Goal: Information Seeking & Learning: Learn about a topic

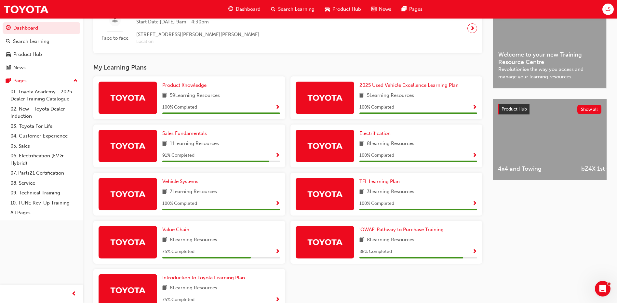
scroll to position [195, 0]
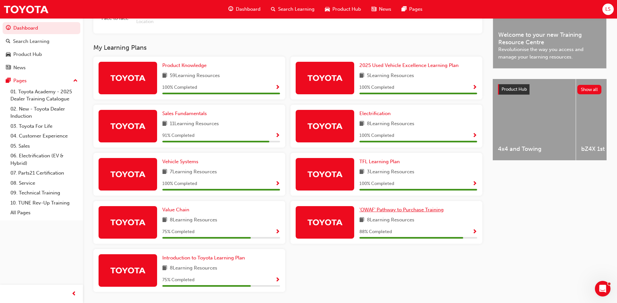
click at [397, 212] on span "'OWAF' Pathway to Purchase Training" at bounding box center [401, 210] width 84 height 6
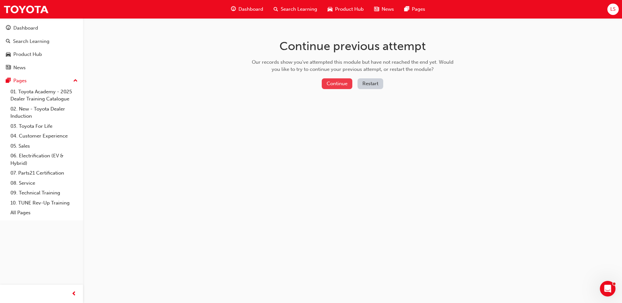
click at [340, 84] on button "Continue" at bounding box center [337, 83] width 31 height 11
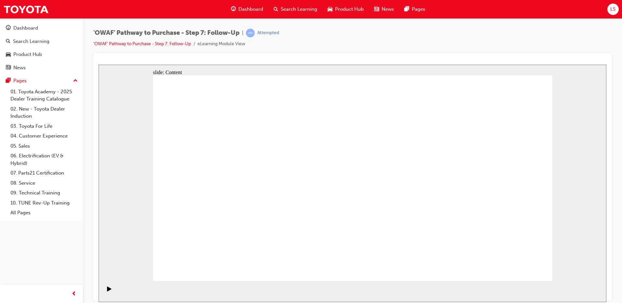
drag, startPoint x: 213, startPoint y: 172, endPoint x: 218, endPoint y: 173, distance: 5.3
drag, startPoint x: 239, startPoint y: 172, endPoint x: 274, endPoint y: 172, distance: 34.8
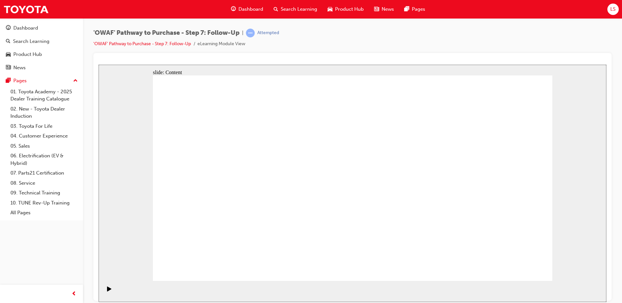
drag, startPoint x: 522, startPoint y: 270, endPoint x: 520, endPoint y: 267, distance: 3.8
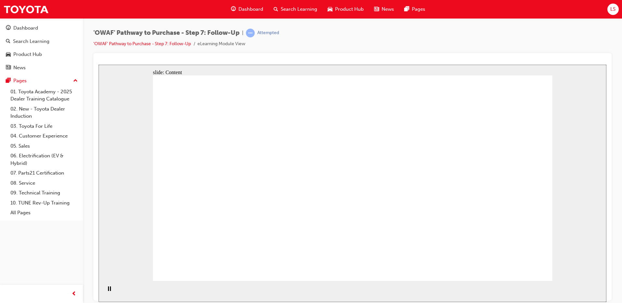
drag, startPoint x: 348, startPoint y: 136, endPoint x: 432, endPoint y: 138, distance: 83.9
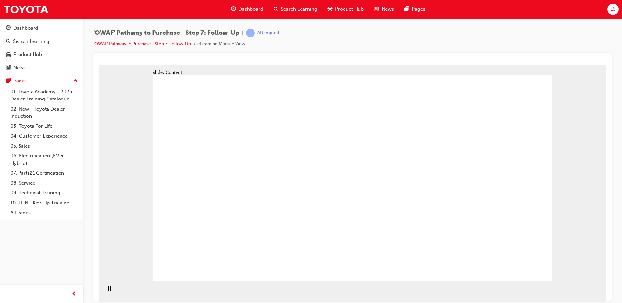
drag, startPoint x: 410, startPoint y: 138, endPoint x: 362, endPoint y: 138, distance: 47.8
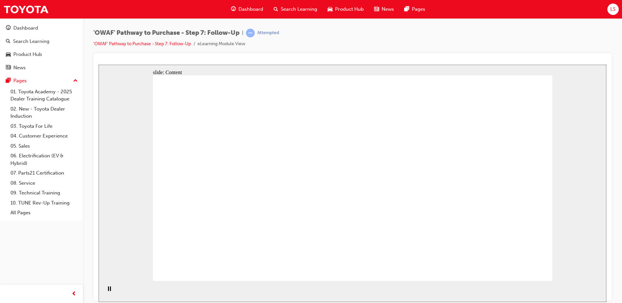
drag, startPoint x: 246, startPoint y: 151, endPoint x: 234, endPoint y: 145, distance: 14.0
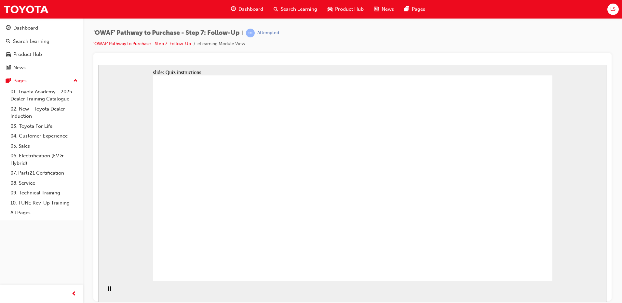
radio input "true"
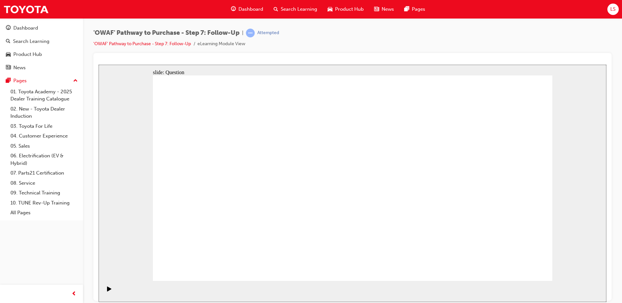
radio input "true"
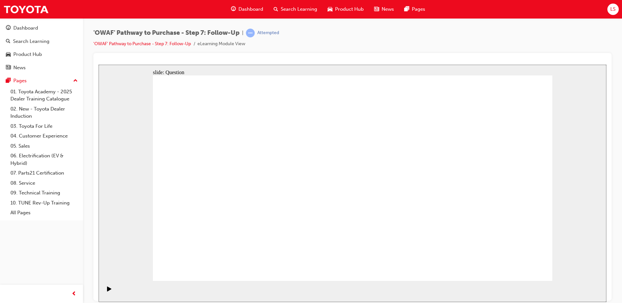
drag, startPoint x: 307, startPoint y: 236, endPoint x: 383, endPoint y: 160, distance: 107.1
drag, startPoint x: 367, startPoint y: 256, endPoint x: 277, endPoint y: 177, distance: 119.4
drag, startPoint x: 299, startPoint y: 253, endPoint x: 305, endPoint y: 274, distance: 22.1
drag, startPoint x: 440, startPoint y: 230, endPoint x: 306, endPoint y: 191, distance: 139.4
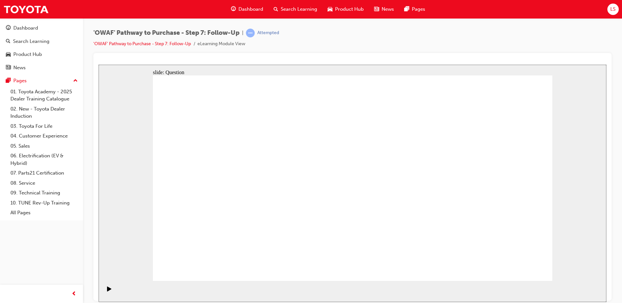
radio input "true"
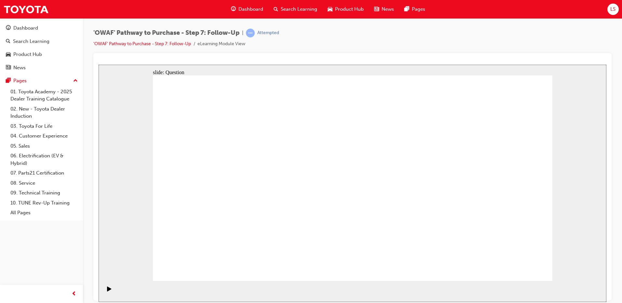
radio input "true"
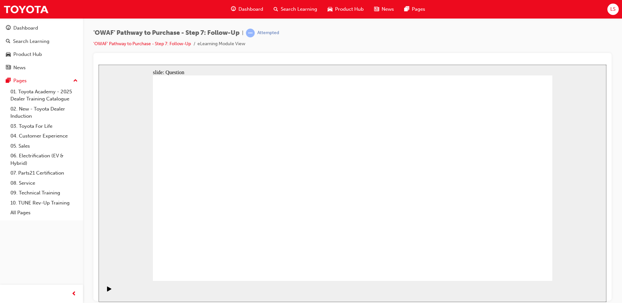
radio input "true"
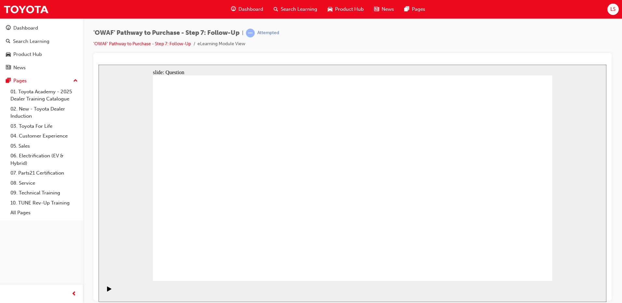
radio input "false"
radio input "true"
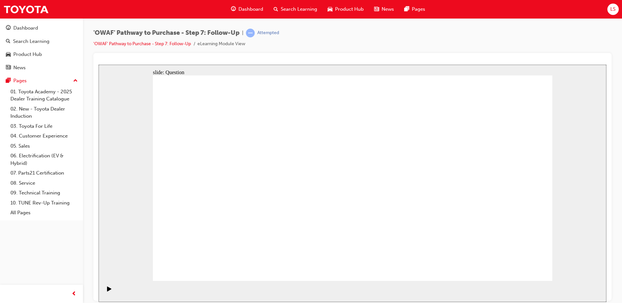
radio input "true"
drag, startPoint x: 459, startPoint y: 167, endPoint x: 489, endPoint y: 195, distance: 40.7
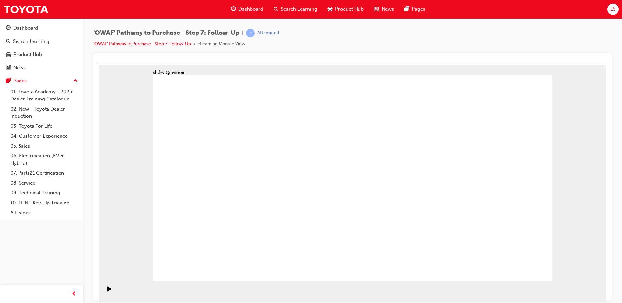
radio input "true"
drag, startPoint x: 273, startPoint y: 234, endPoint x: 346, endPoint y: 157, distance: 106.0
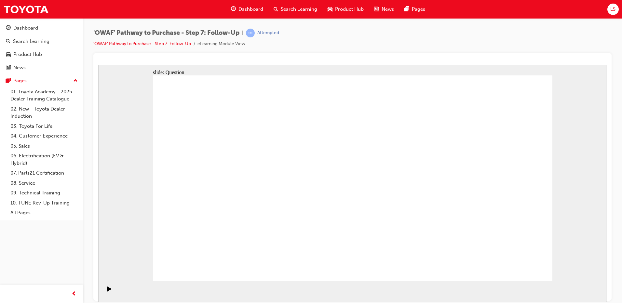
drag, startPoint x: 339, startPoint y: 255, endPoint x: 248, endPoint y: 178, distance: 118.8
drag, startPoint x: 406, startPoint y: 231, endPoint x: 271, endPoint y: 192, distance: 140.3
drag, startPoint x: 361, startPoint y: 221, endPoint x: 373, endPoint y: 226, distance: 12.7
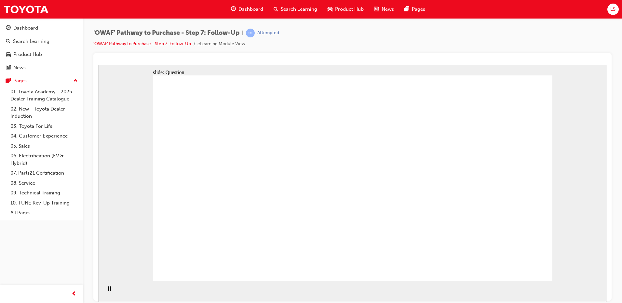
radio input "true"
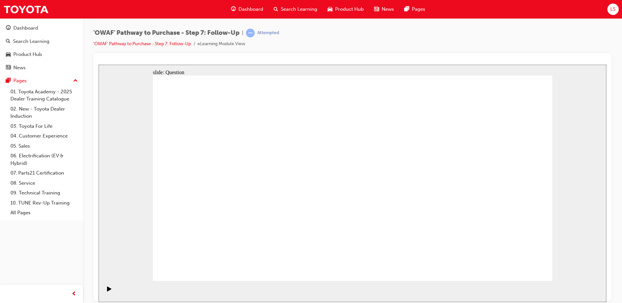
radio input "false"
radio input "true"
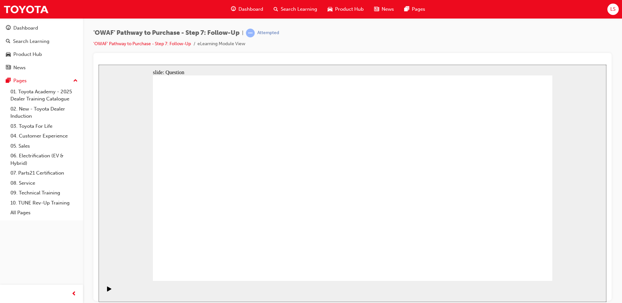
radio input "true"
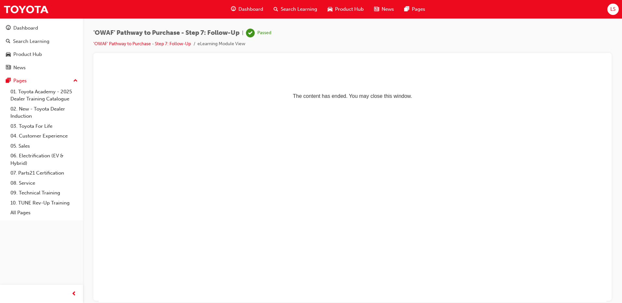
click at [240, 8] on span "Dashboard" at bounding box center [250, 9] width 25 height 7
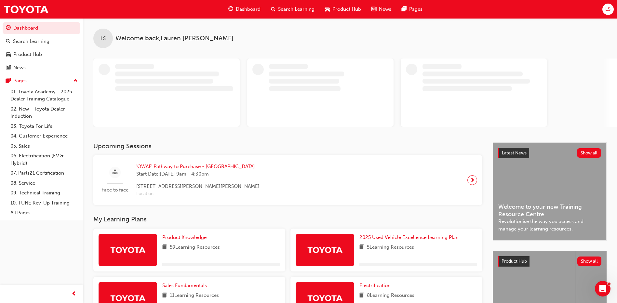
click at [255, 15] on div "Dashboard" at bounding box center [244, 9] width 43 height 13
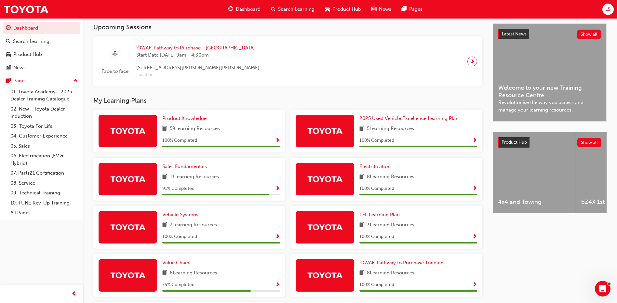
scroll to position [218, 0]
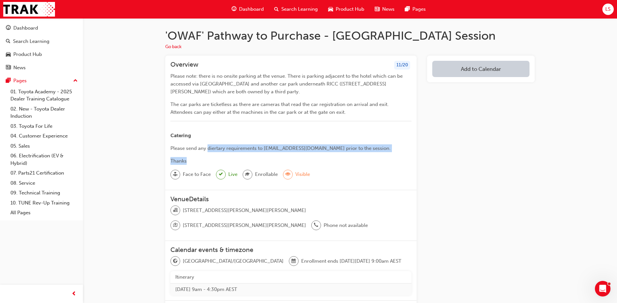
drag, startPoint x: 208, startPoint y: 143, endPoint x: 378, endPoint y: 155, distance: 171.1
click at [378, 155] on div "Please note: there is no onsite parking at the venue. There is parking adjacent…" at bounding box center [290, 118] width 241 height 93
drag, startPoint x: 378, startPoint y: 155, endPoint x: 366, endPoint y: 167, distance: 17.0
click at [366, 167] on div "Overview 11 / 20 Please note: there is no onsite parking at the venue. There is…" at bounding box center [290, 123] width 251 height 135
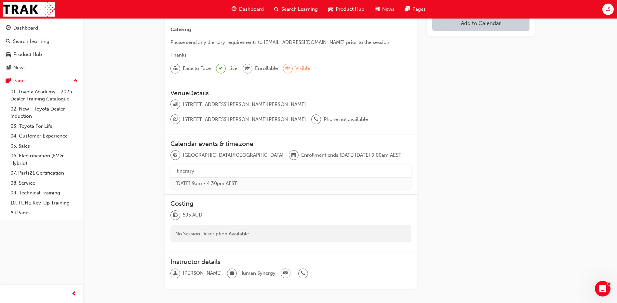
scroll to position [141, 0]
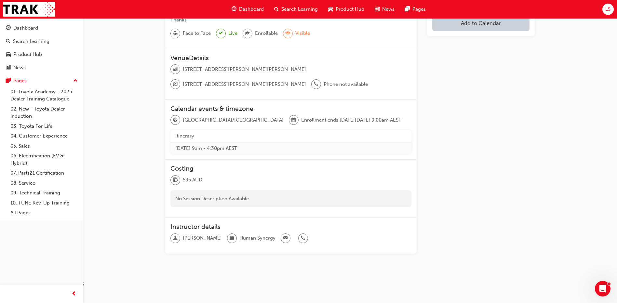
drag, startPoint x: 466, startPoint y: 211, endPoint x: 451, endPoint y: 213, distance: 14.8
click at [466, 211] on div "Add to Calendar" at bounding box center [481, 87] width 108 height 344
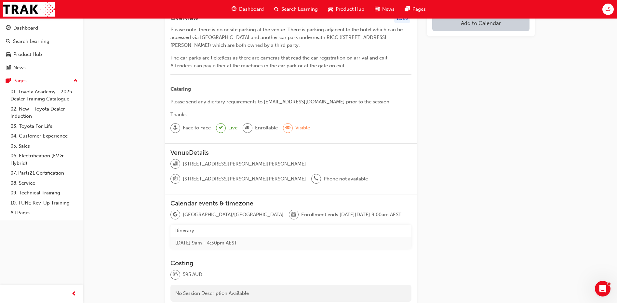
scroll to position [0, 0]
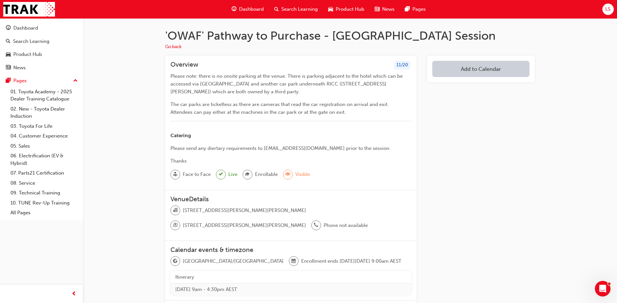
click at [479, 70] on button "Add to Calendar" at bounding box center [480, 69] width 97 height 16
click at [478, 93] on div "Outlook.com" at bounding box center [480, 89] width 39 height 7
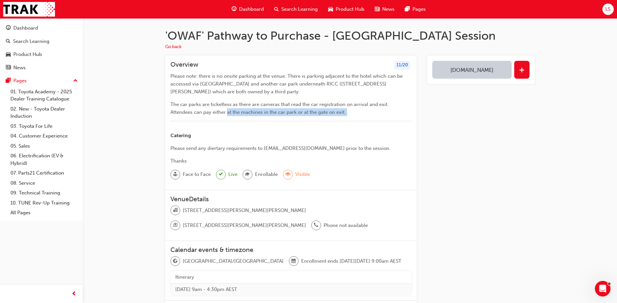
drag, startPoint x: 204, startPoint y: 111, endPoint x: 322, endPoint y: 118, distance: 117.9
click at [322, 118] on div "Please note: there is no onsite parking at the venue. There is parking adjacent…" at bounding box center [290, 118] width 241 height 93
drag, startPoint x: 322, startPoint y: 118, endPoint x: 326, endPoint y: 122, distance: 6.0
click at [326, 122] on div "﻿" at bounding box center [290, 125] width 241 height 8
drag, startPoint x: 299, startPoint y: 104, endPoint x: 330, endPoint y: 116, distance: 33.3
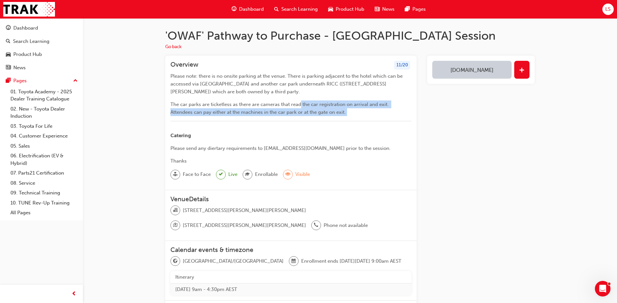
click at [330, 116] on div "Please note: there is no onsite parking at the venue. There is parking adjacent…" at bounding box center [290, 118] width 241 height 93
